Goal: Transaction & Acquisition: Purchase product/service

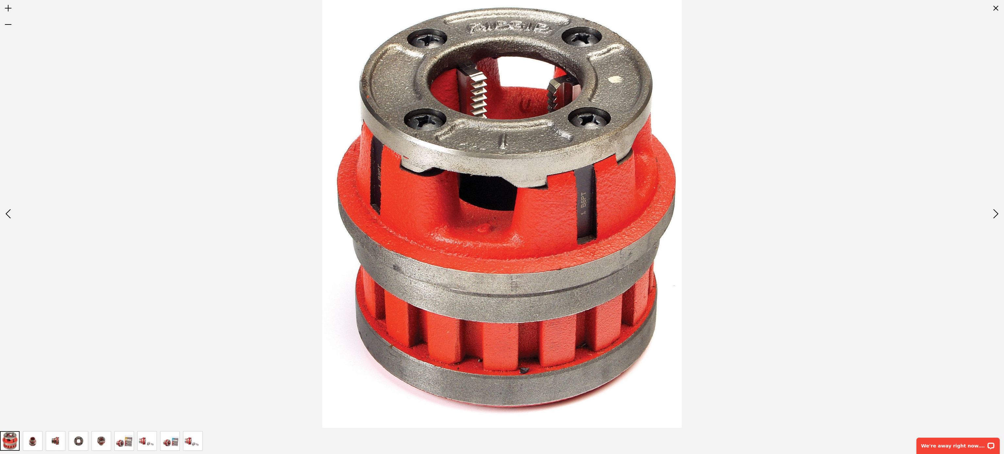
click at [184, 136] on div at bounding box center [502, 214] width 1004 height 428
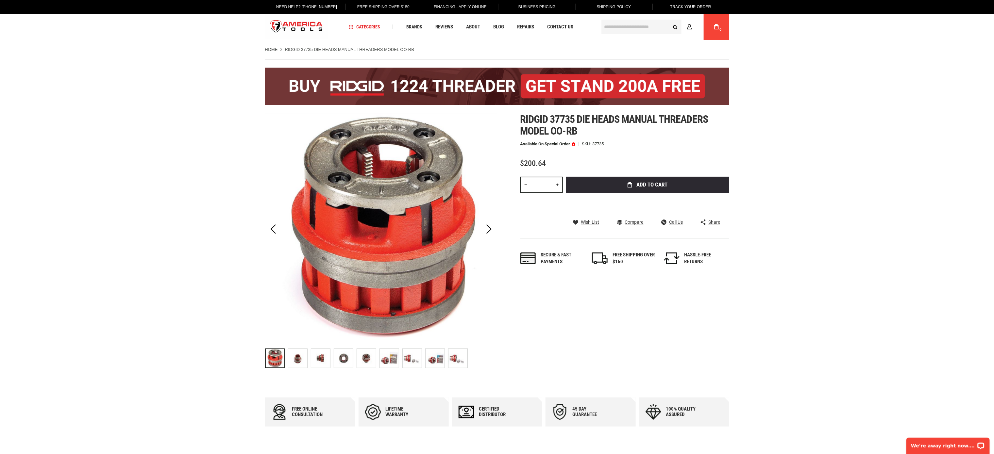
click at [463, 227] on img "RIDGID 37735 Die Heads Manual Threaders Model OO-RB" at bounding box center [457, 358] width 19 height 19
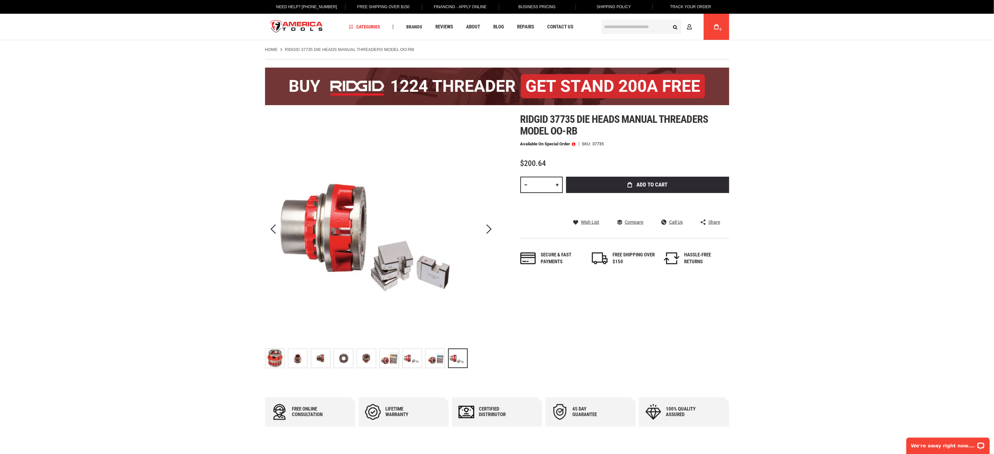
click at [389, 227] on img "RIDGID 37735 Die Heads Manual Threaders Model OO-RB" at bounding box center [389, 358] width 19 height 19
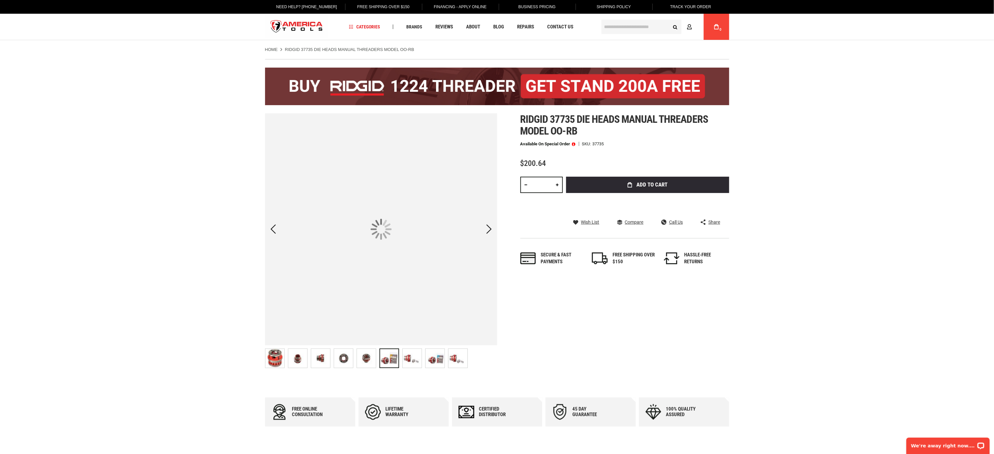
click at [276, 227] on img "RIDGID 37735 Die Heads Manual Threaders Model OO-RB" at bounding box center [274, 358] width 19 height 19
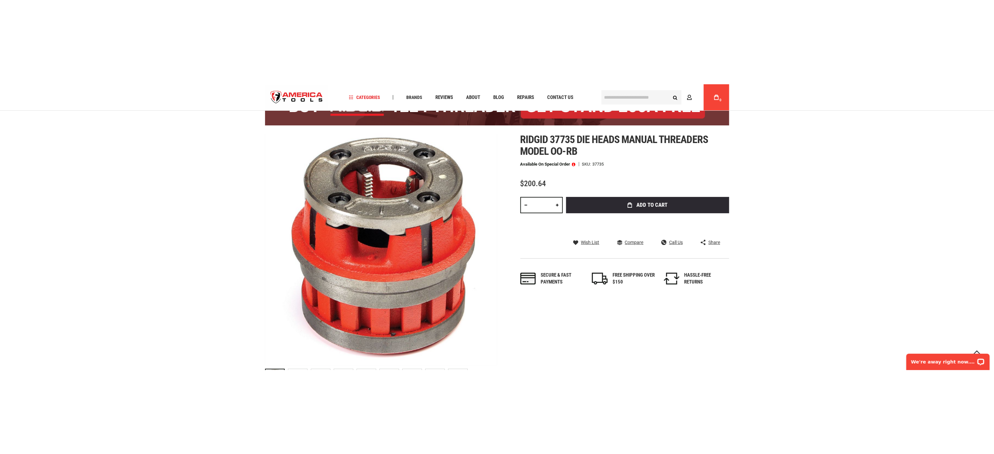
scroll to position [131, 0]
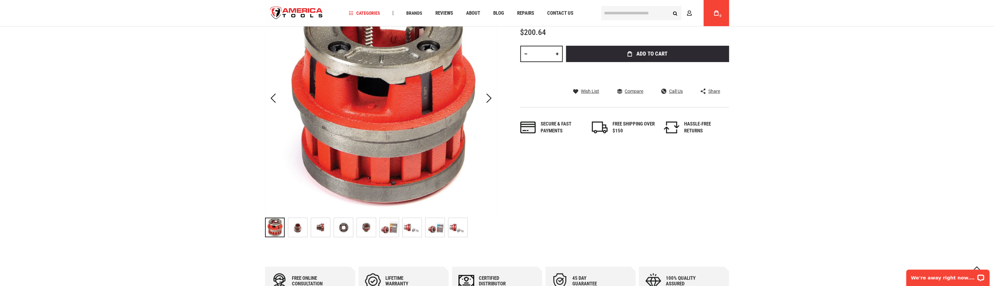
click at [270, 224] on div at bounding box center [275, 228] width 20 height 20
click at [299, 227] on img "RIDGID 37735 Die Heads Manual Threaders Model OO-RB" at bounding box center [297, 227] width 19 height 19
click at [276, 227] on div at bounding box center [275, 228] width 20 height 20
click at [300, 227] on img "RIDGID 37735 Die Heads Manual Threaders Model OO-RB" at bounding box center [297, 227] width 19 height 19
click at [176, 155] on div at bounding box center [497, 155] width 994 height 0
